Goal: Transaction & Acquisition: Purchase product/service

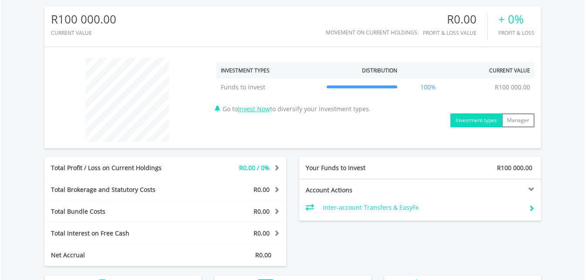
scroll to position [280, 0]
click at [260, 111] on link "Invest Now" at bounding box center [254, 109] width 32 height 8
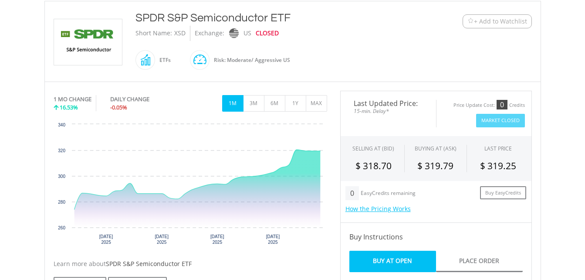
scroll to position [182, 0]
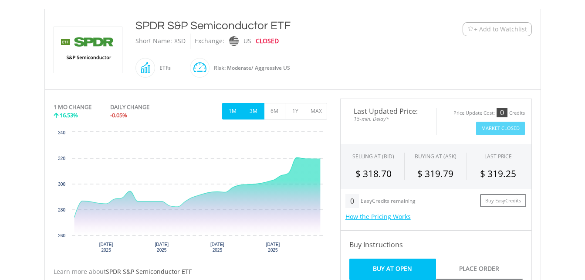
click at [258, 113] on button "3M" at bounding box center [253, 111] width 21 height 17
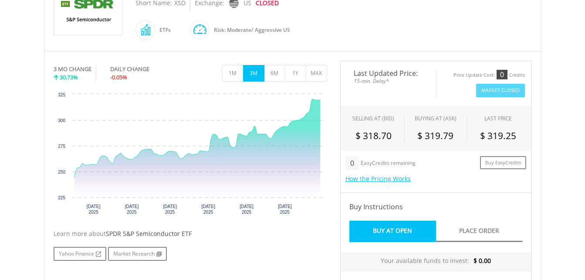
scroll to position [221, 0]
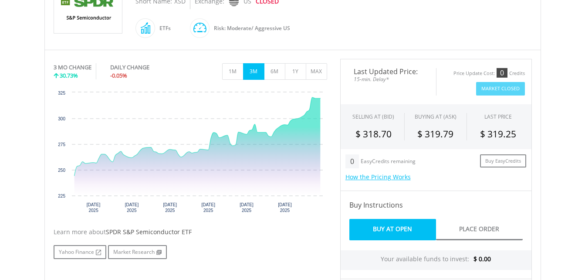
click at [387, 162] on div "EasyCredits remaining" at bounding box center [387, 161] width 55 height 7
click at [504, 162] on link "Buy EasyCredits" at bounding box center [503, 160] width 46 height 13
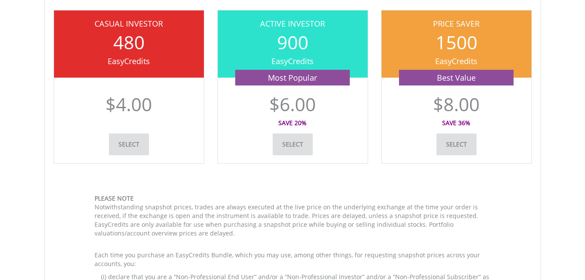
scroll to position [272, 0]
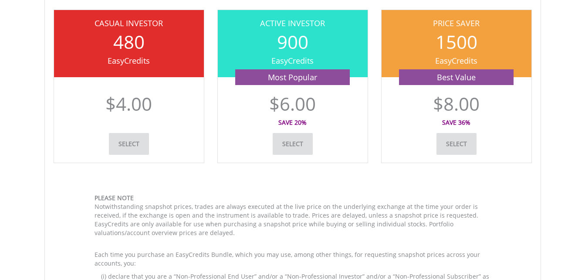
click at [124, 148] on link "Select" at bounding box center [129, 144] width 40 height 22
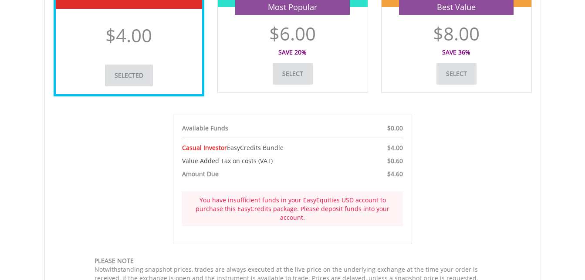
scroll to position [0, 0]
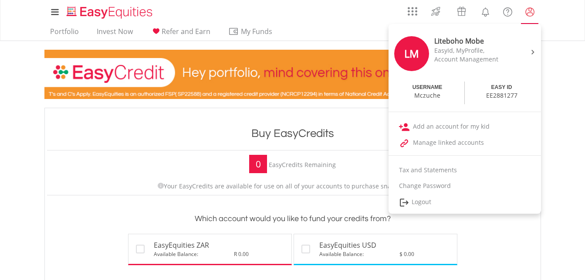
click at [529, 13] on lord-icon "My Profile" at bounding box center [529, 12] width 11 height 11
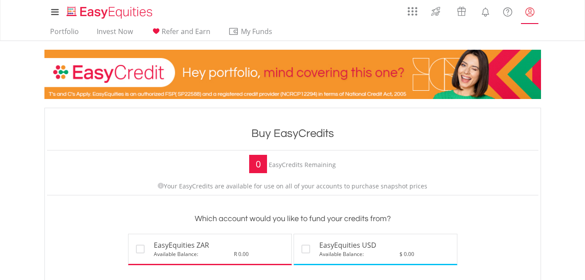
click at [529, 13] on lord-icon "My Profile" at bounding box center [529, 12] width 11 height 11
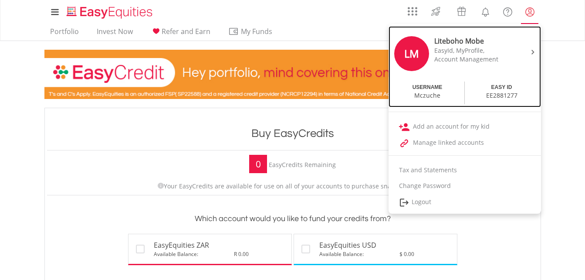
click at [516, 57] on div "LM Liteboho Mobe EasyId, MyProfile, Account Management" at bounding box center [465, 55] width 148 height 50
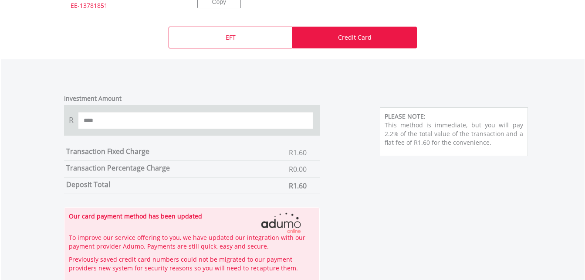
scroll to position [372, 0]
click at [217, 118] on input "****" at bounding box center [196, 119] width 236 height 17
type input "*"
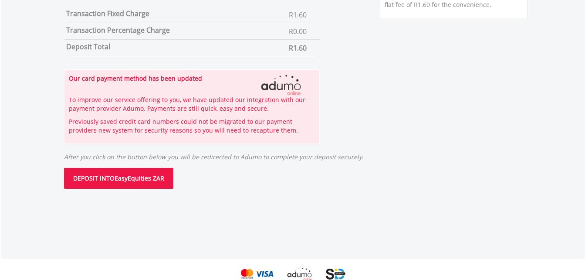
scroll to position [510, 0]
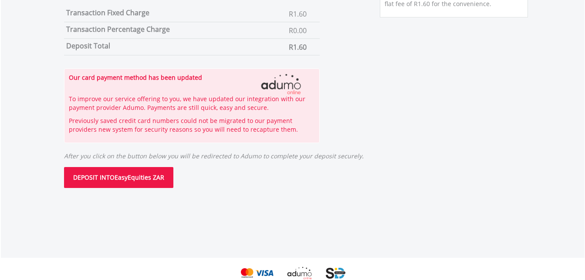
type input "*****"
click at [151, 178] on button "DEPOSIT INTO EasyEquities ZAR" at bounding box center [118, 177] width 109 height 21
